Goal: Transaction & Acquisition: Purchase product/service

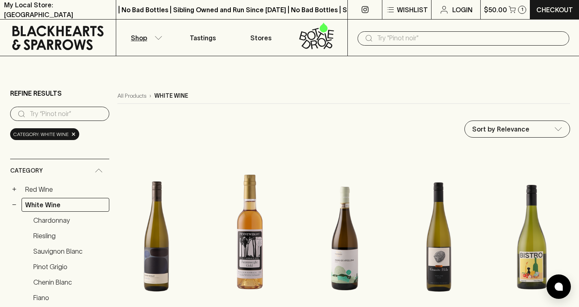
scroll to position [3, 0]
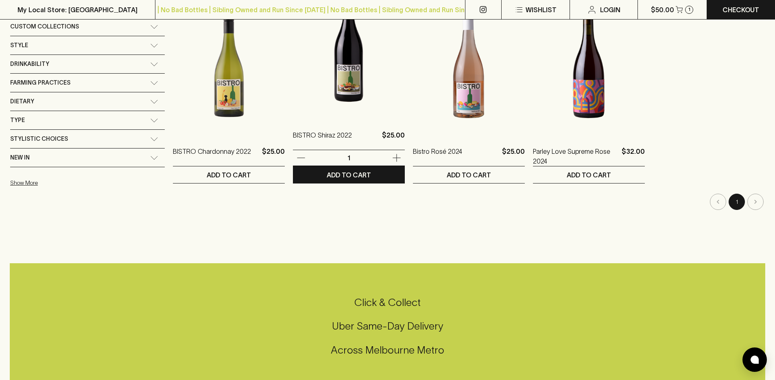
scroll to position [9, 0]
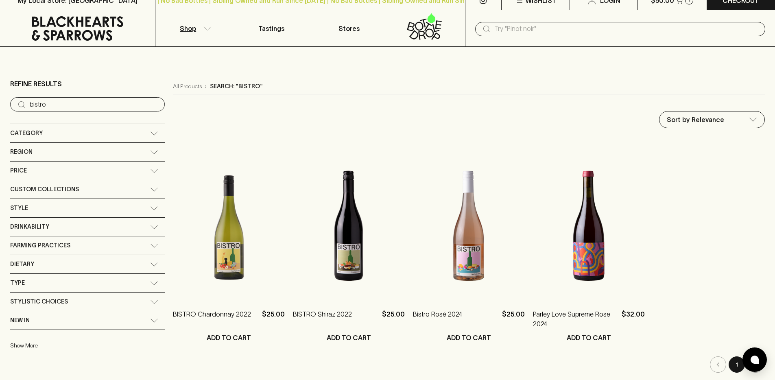
click at [502, 30] on input "text" at bounding box center [626, 28] width 264 height 13
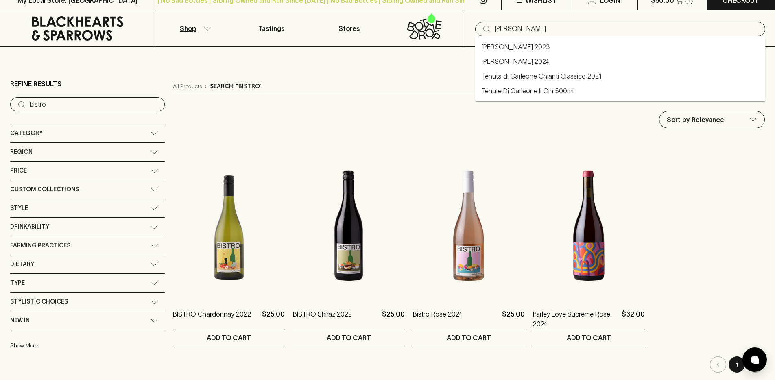
type input "carlotta"
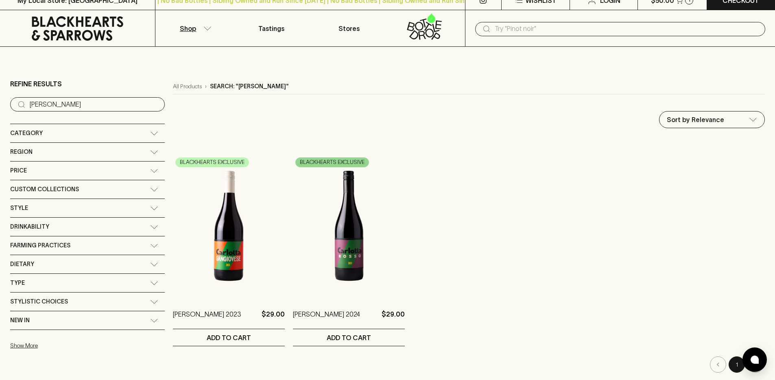
click at [551, 27] on input "text" at bounding box center [626, 28] width 264 height 13
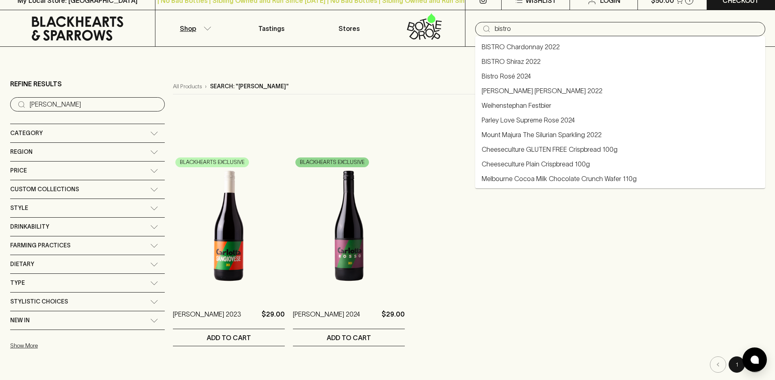
type input "bistro"
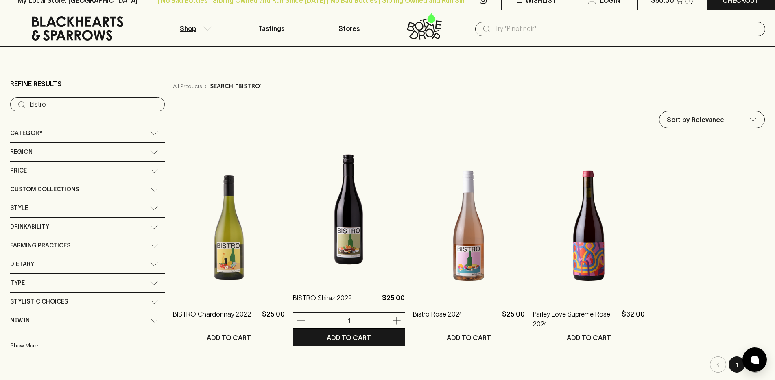
click at [298, 222] on img at bounding box center [349, 209] width 112 height 142
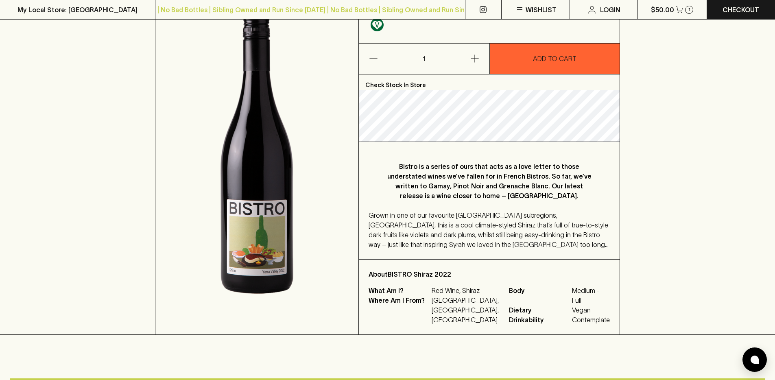
scroll to position [149, 0]
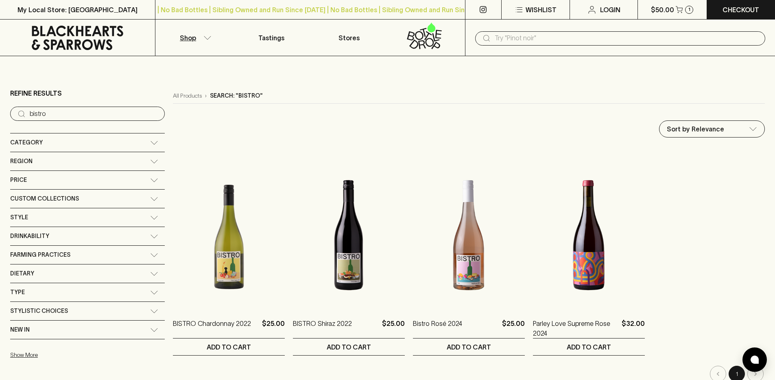
click at [534, 40] on input "text" at bounding box center [626, 38] width 264 height 13
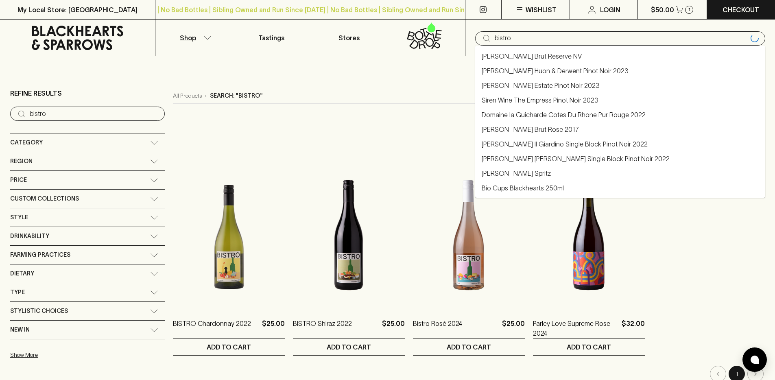
type input "bistro"
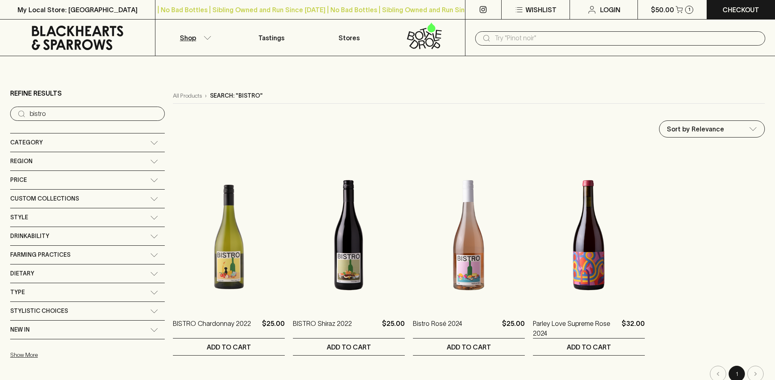
click at [551, 39] on input "text" at bounding box center [626, 38] width 264 height 13
click at [550, 39] on input "text" at bounding box center [626, 38] width 264 height 13
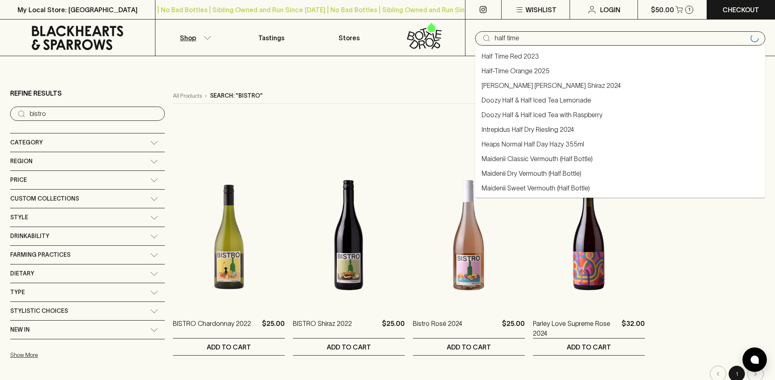
type input "half time"
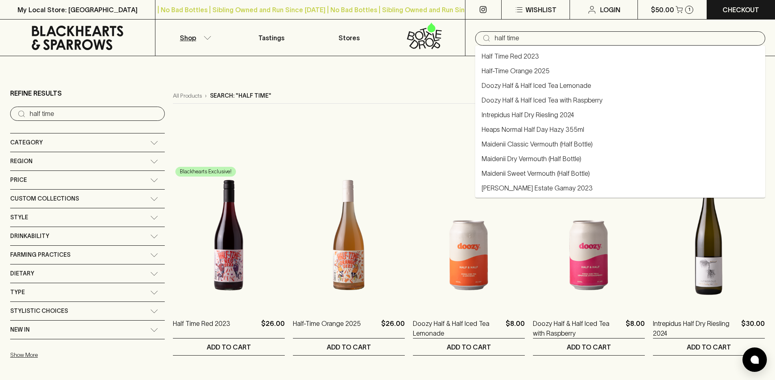
click at [549, 39] on input "half time" at bounding box center [626, 38] width 264 height 13
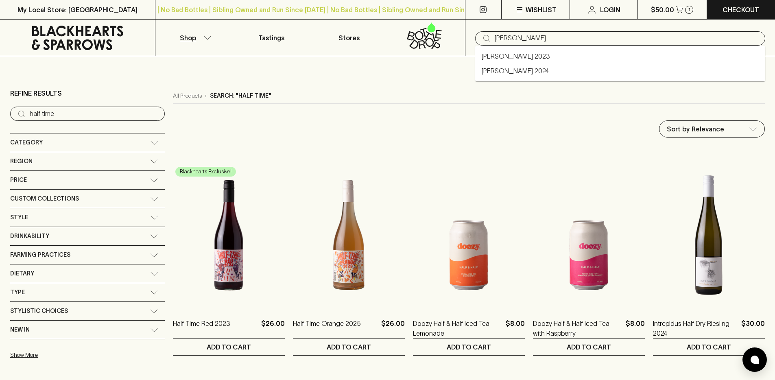
type input "carlotta"
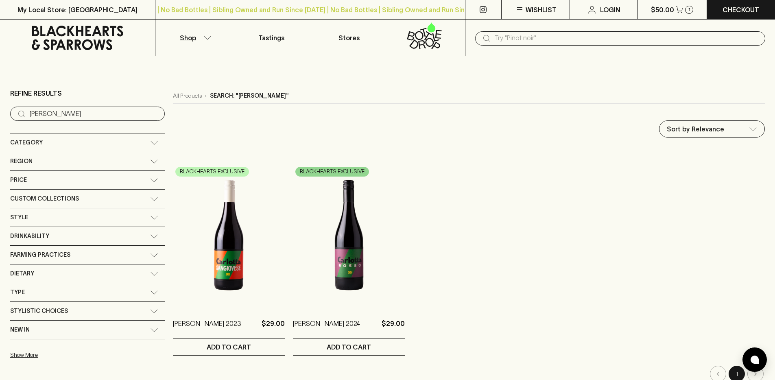
click at [71, 50] on link at bounding box center [77, 38] width 155 height 37
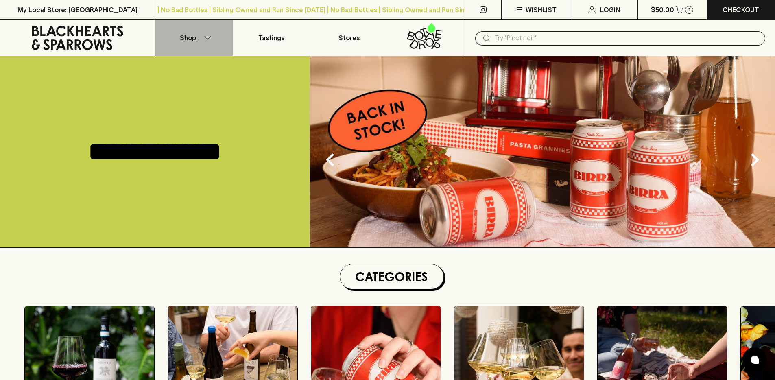
click at [199, 37] on button "Shop" at bounding box center [193, 38] width 77 height 36
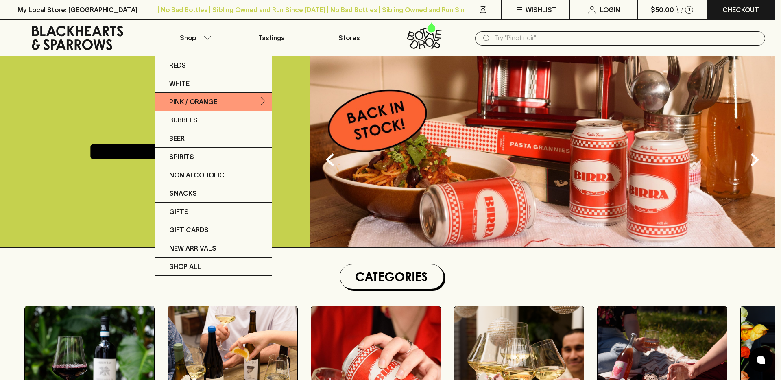
click at [213, 102] on p "Pink / Orange" at bounding box center [193, 102] width 48 height 10
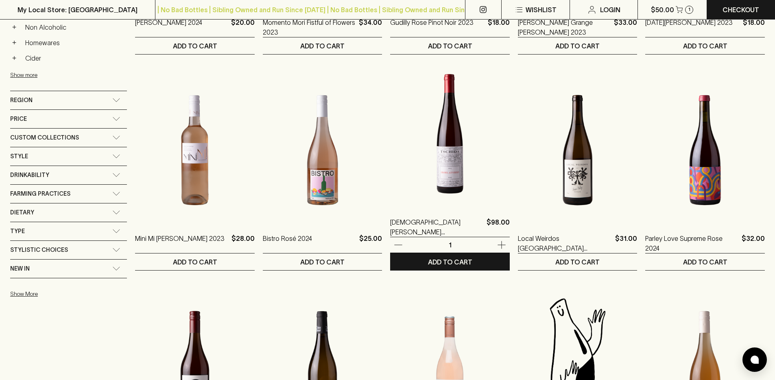
scroll to position [442, 0]
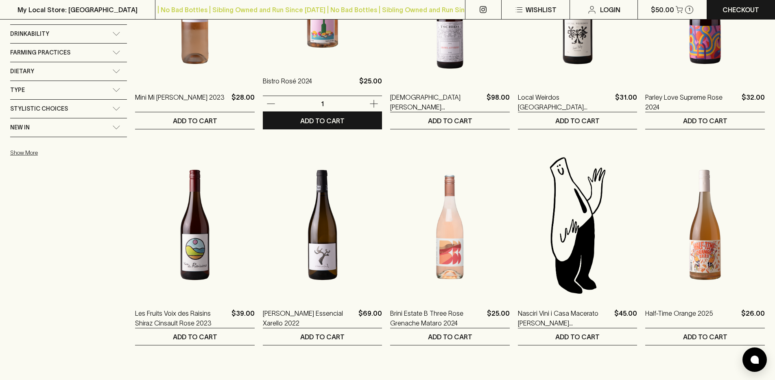
click at [318, 72] on div "Bistro Rosé 2024 $25.00 1 ADD TO CART" at bounding box center [323, 26] width 120 height 208
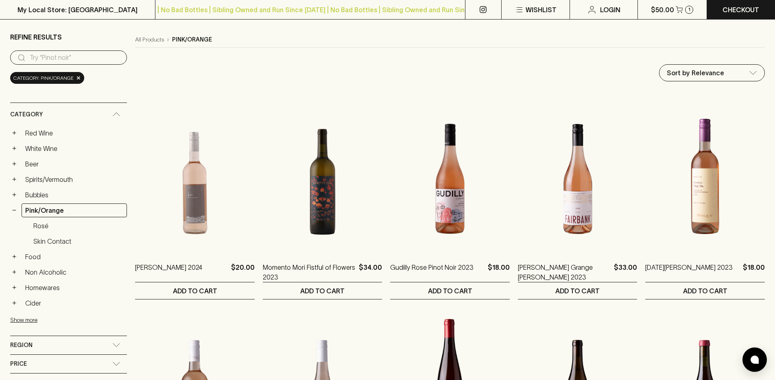
scroll to position [14, 0]
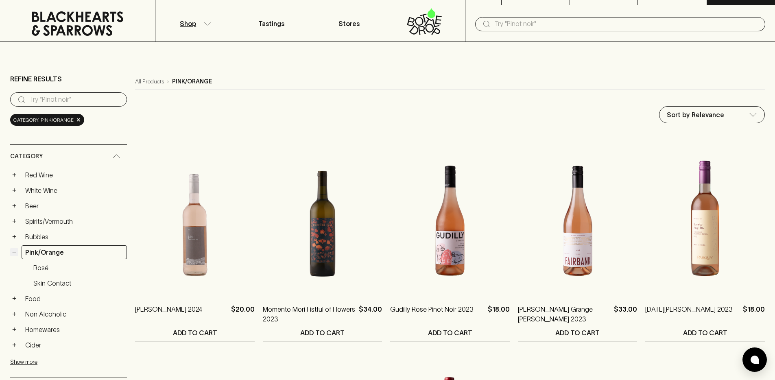
click at [14, 255] on button "−" at bounding box center [14, 252] width 8 height 8
click at [14, 254] on button "+" at bounding box center [14, 252] width 8 height 8
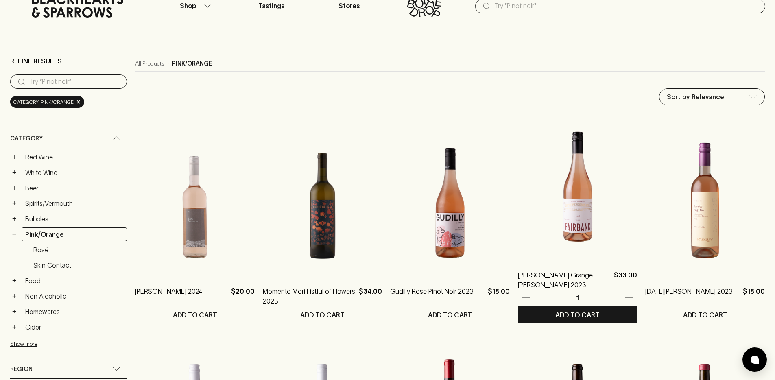
scroll to position [0, 0]
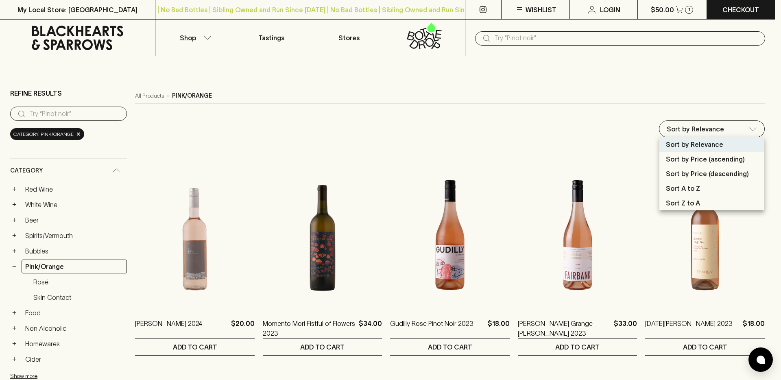
click at [603, 133] on div at bounding box center [390, 190] width 781 height 380
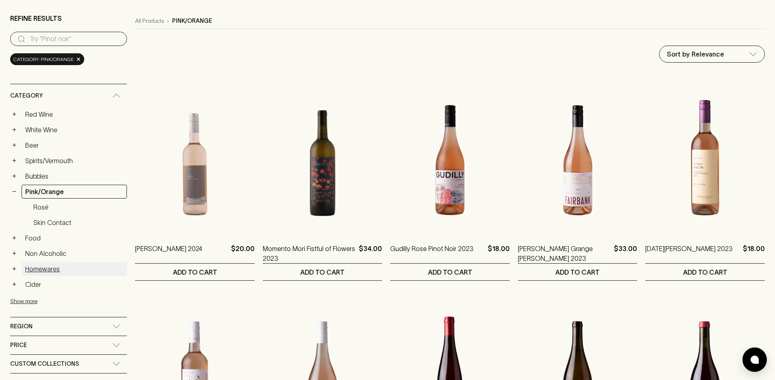
scroll to position [33, 0]
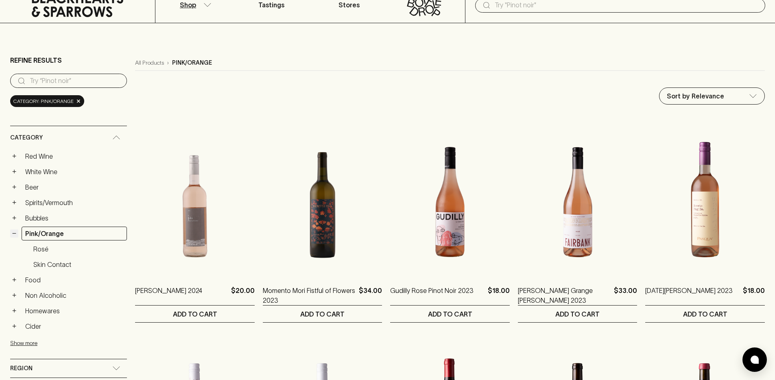
click at [15, 233] on button "−" at bounding box center [14, 233] width 8 height 8
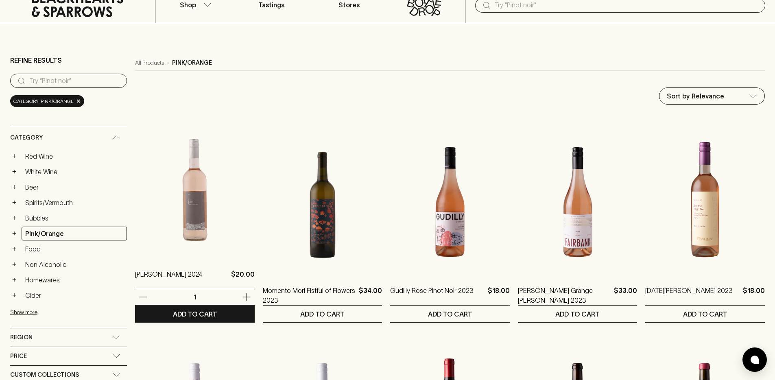
scroll to position [0, 0]
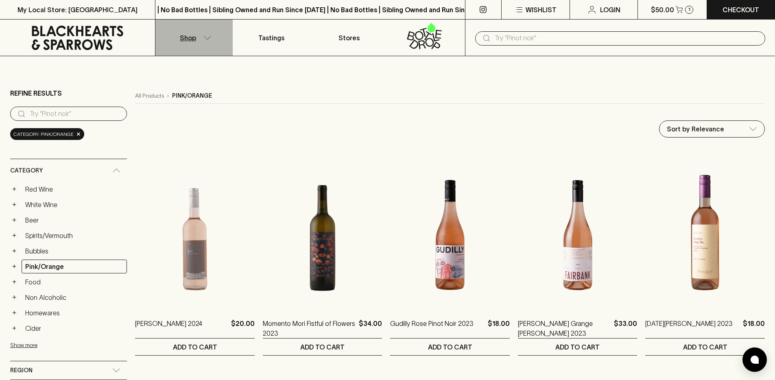
click at [206, 40] on button "Shop" at bounding box center [193, 38] width 77 height 36
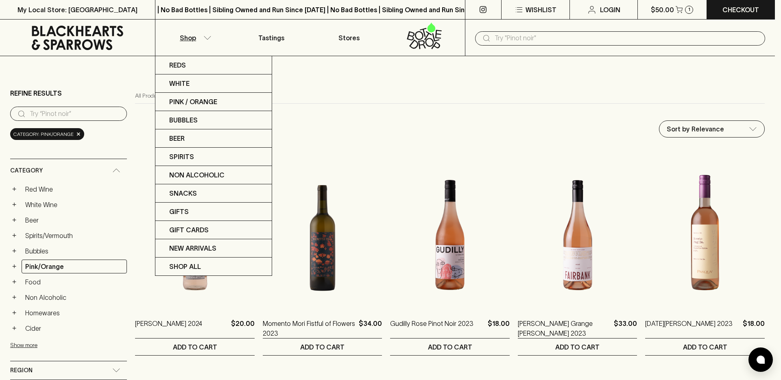
click at [23, 342] on div at bounding box center [390, 190] width 781 height 380
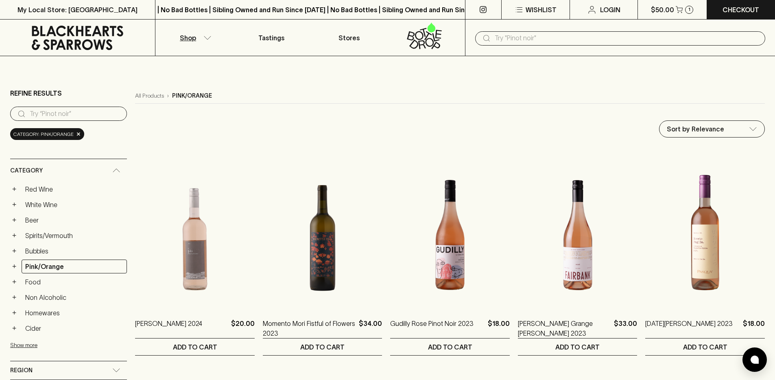
click at [22, 345] on div "Reds White Pink / Orange Bubbles Beer Spirits Non Alcoholic Snacks Gifts Gift C…" at bounding box center [387, 190] width 775 height 380
click at [23, 344] on button "Show more" at bounding box center [63, 345] width 107 height 17
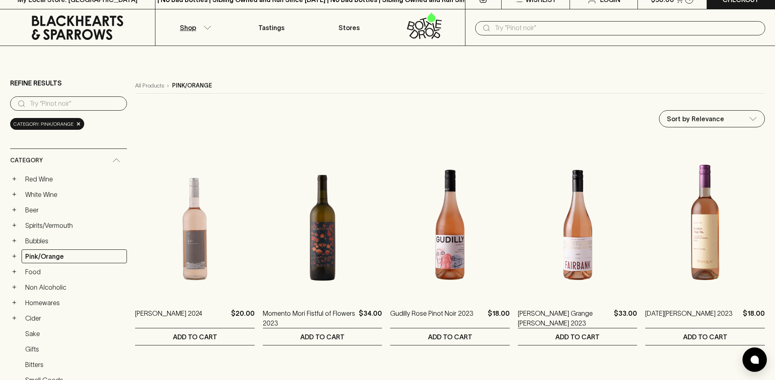
scroll to position [15, 0]
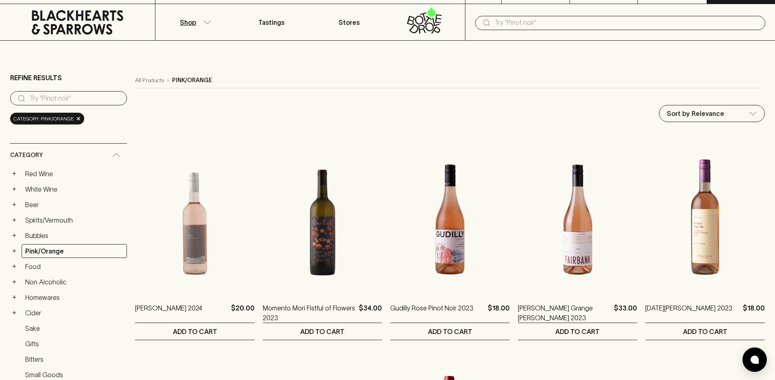
click at [206, 23] on icon "button" at bounding box center [207, 21] width 7 height 3
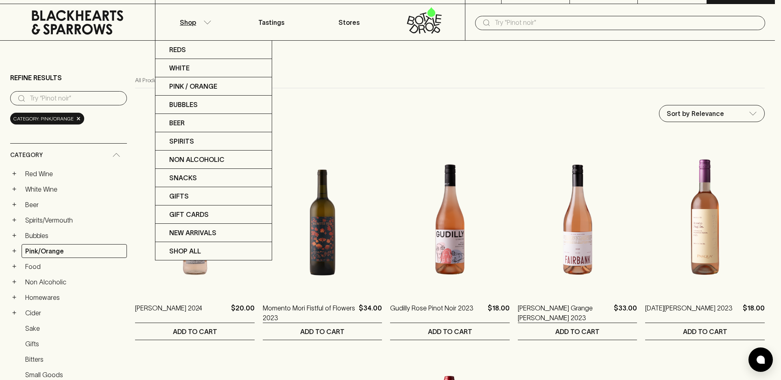
click at [325, 57] on div at bounding box center [390, 190] width 781 height 380
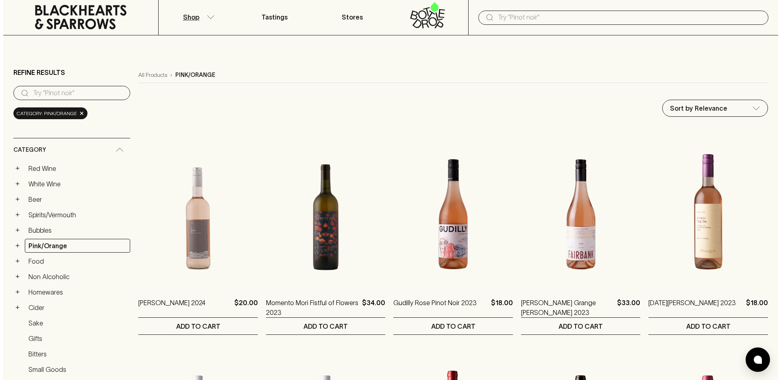
scroll to position [26, 0]
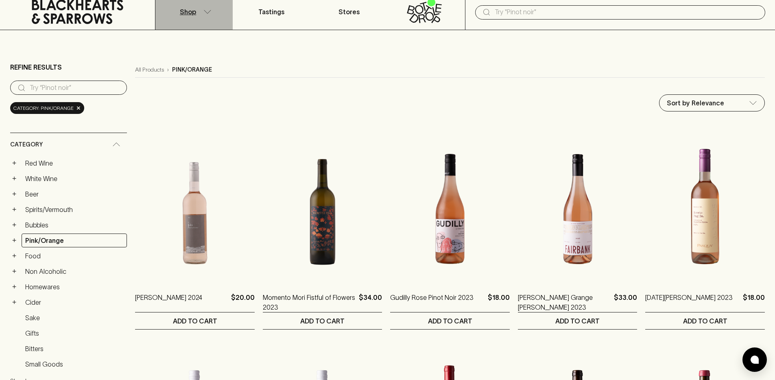
click at [207, 14] on button "Shop" at bounding box center [193, 11] width 77 height 36
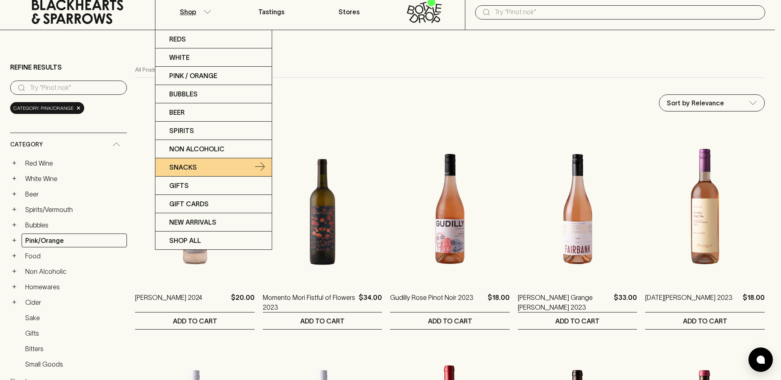
click at [171, 163] on p "Snacks" at bounding box center [183, 167] width 28 height 10
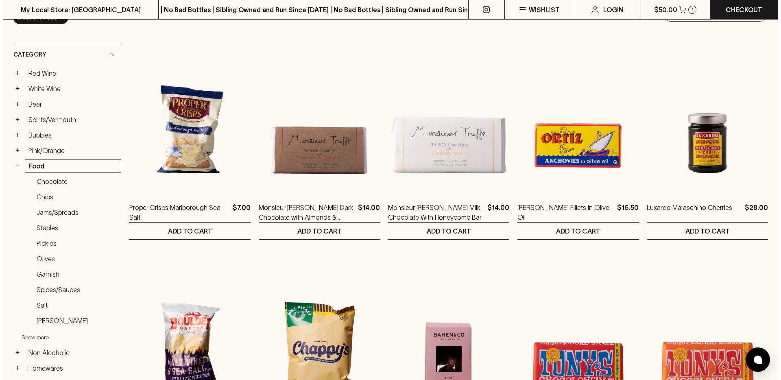
scroll to position [32, 0]
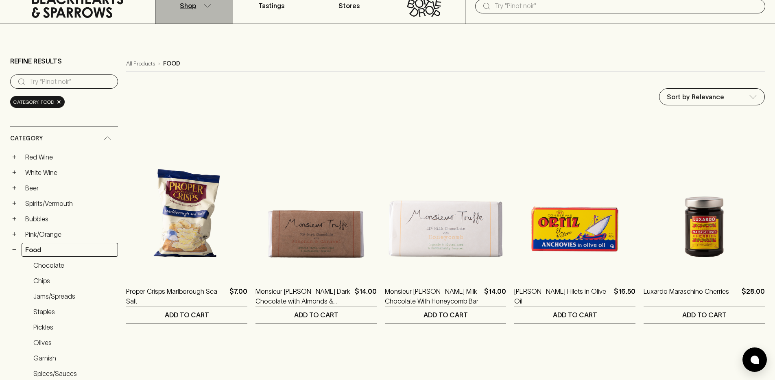
click at [194, 9] on p "Shop" at bounding box center [188, 6] width 16 height 10
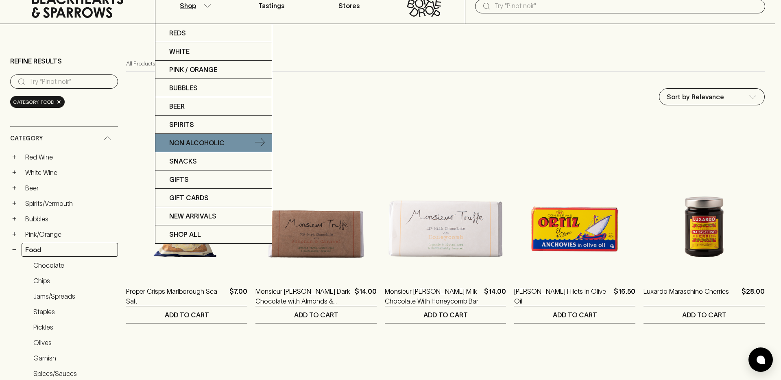
click at [229, 147] on link "Non Alcoholic" at bounding box center [213, 143] width 116 height 18
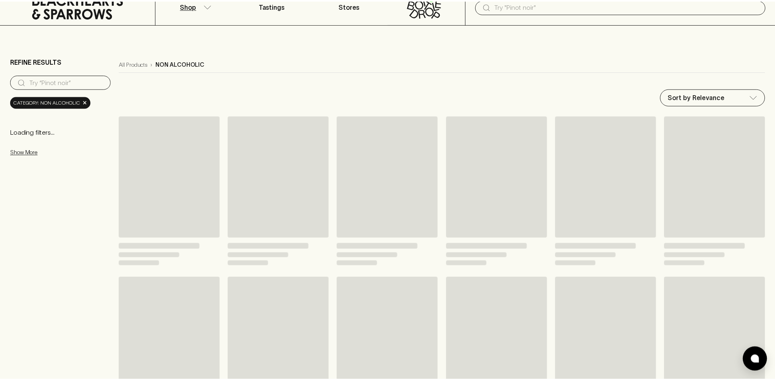
scroll to position [20, 0]
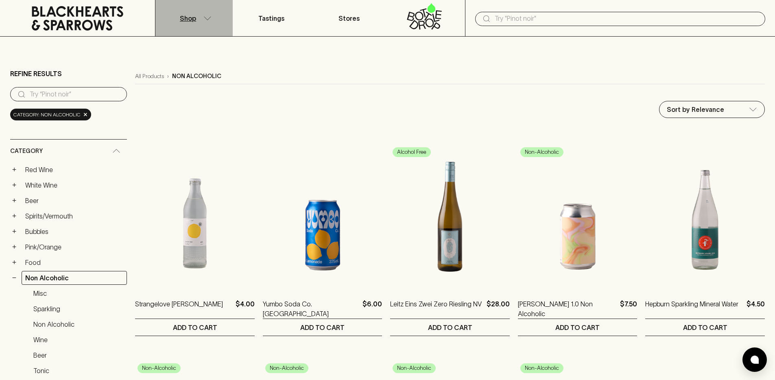
click at [194, 24] on button "Shop" at bounding box center [193, 18] width 77 height 36
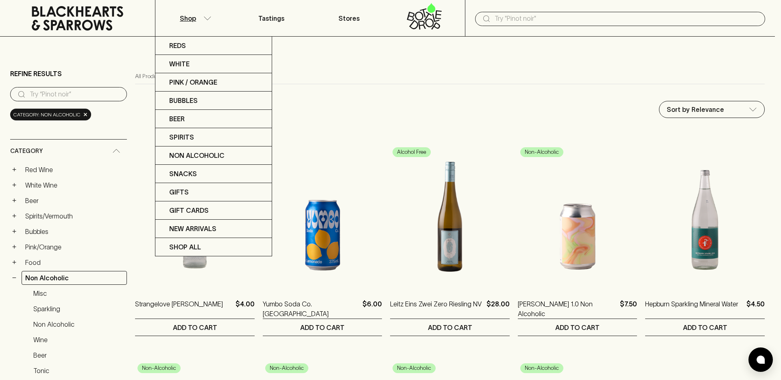
click at [90, 109] on div at bounding box center [390, 190] width 781 height 380
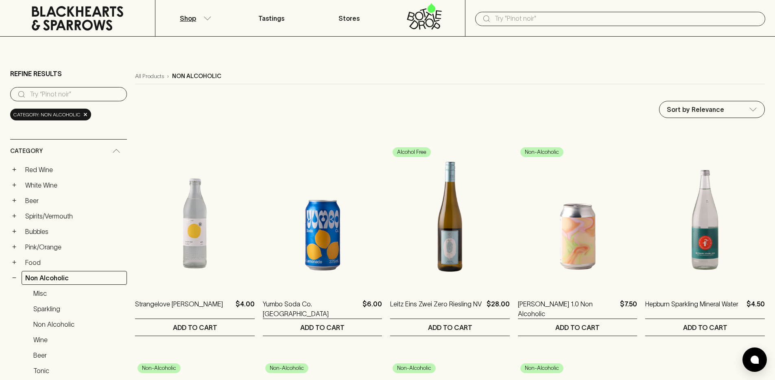
click at [84, 115] on div "Reds White Pink / Orange Bubbles Beer Spirits Non Alcoholic Snacks Gifts Gift C…" at bounding box center [387, 190] width 775 height 380
click at [85, 115] on span "×" at bounding box center [85, 114] width 5 height 9
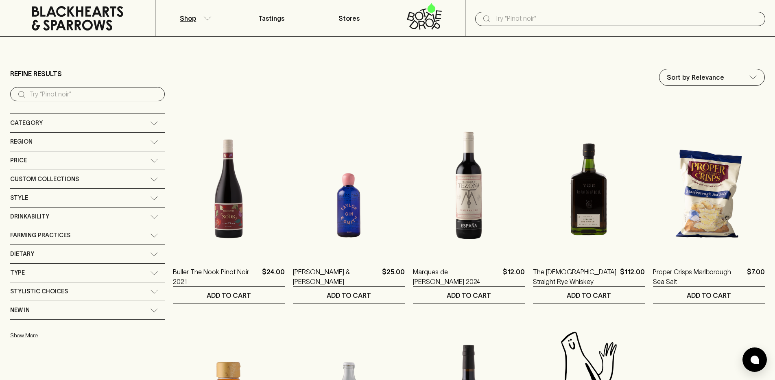
click at [80, 121] on div "Category" at bounding box center [80, 123] width 140 height 10
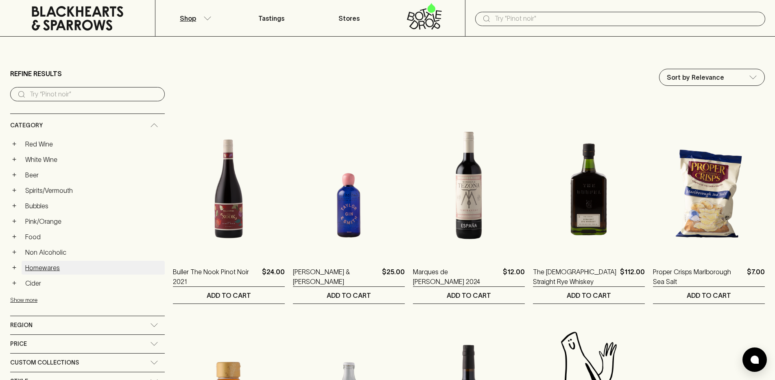
scroll to position [24, 0]
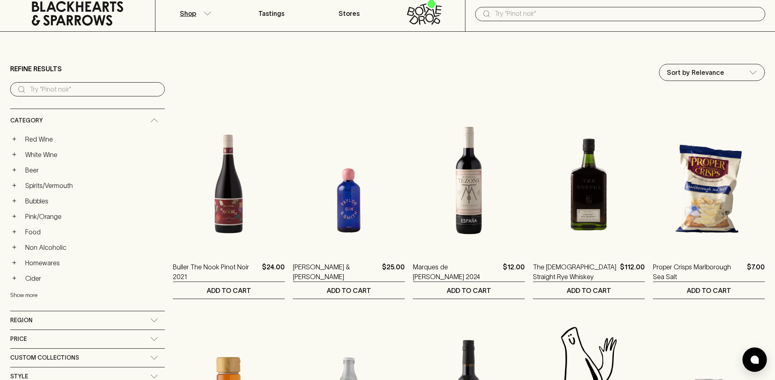
click at [38, 294] on button "Show more" at bounding box center [63, 295] width 107 height 17
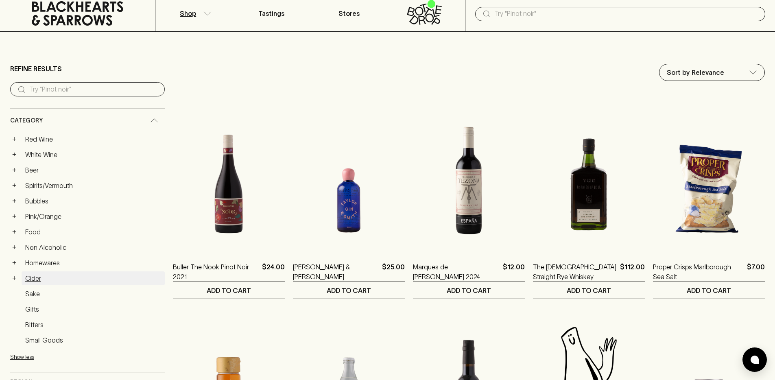
click at [45, 280] on link "Cider" at bounding box center [93, 278] width 143 height 14
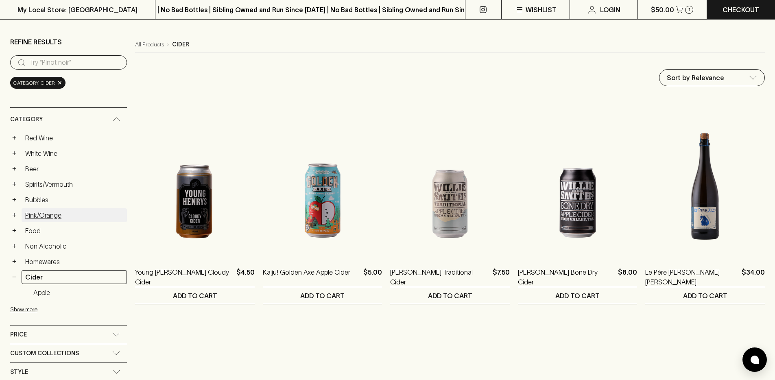
scroll to position [113, 0]
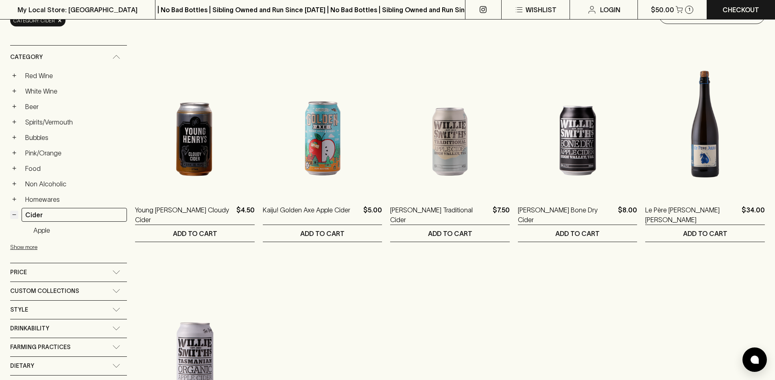
click at [14, 213] on button "−" at bounding box center [14, 215] width 8 height 8
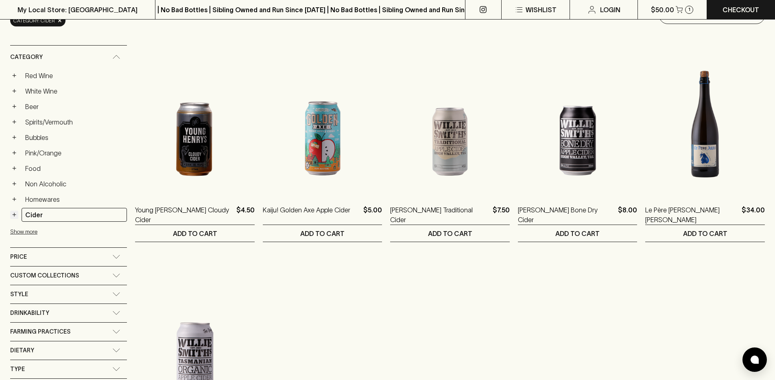
click at [13, 213] on button "+" at bounding box center [14, 215] width 8 height 8
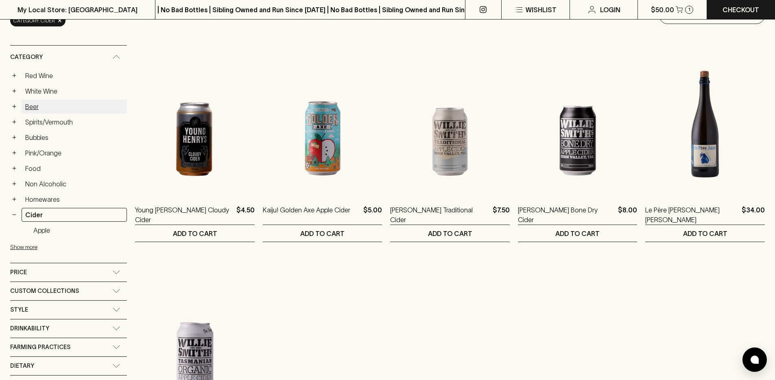
click at [26, 106] on link "Beer" at bounding box center [74, 107] width 105 height 14
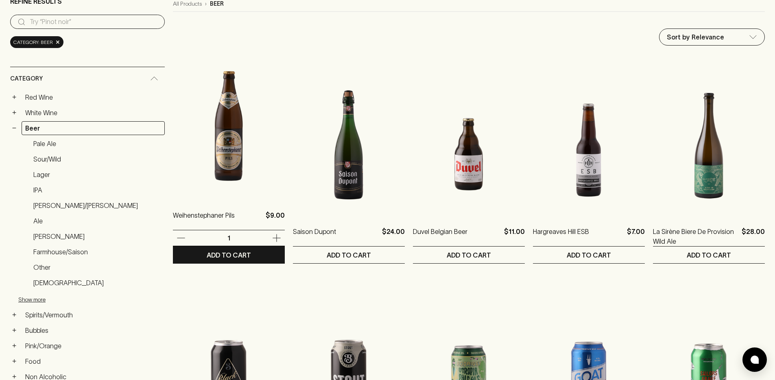
scroll to position [9, 0]
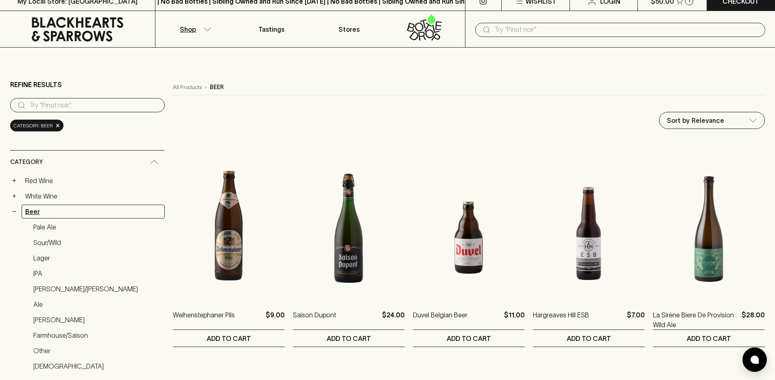
click at [39, 210] on link "Beer" at bounding box center [93, 212] width 143 height 14
click at [54, 130] on div "Category: beer ×" at bounding box center [36, 126] width 53 height 12
click at [59, 125] on div "Category: beer ×" at bounding box center [36, 126] width 53 height 12
click at [57, 125] on span "×" at bounding box center [57, 125] width 5 height 9
